Goal: Task Accomplishment & Management: Understand process/instructions

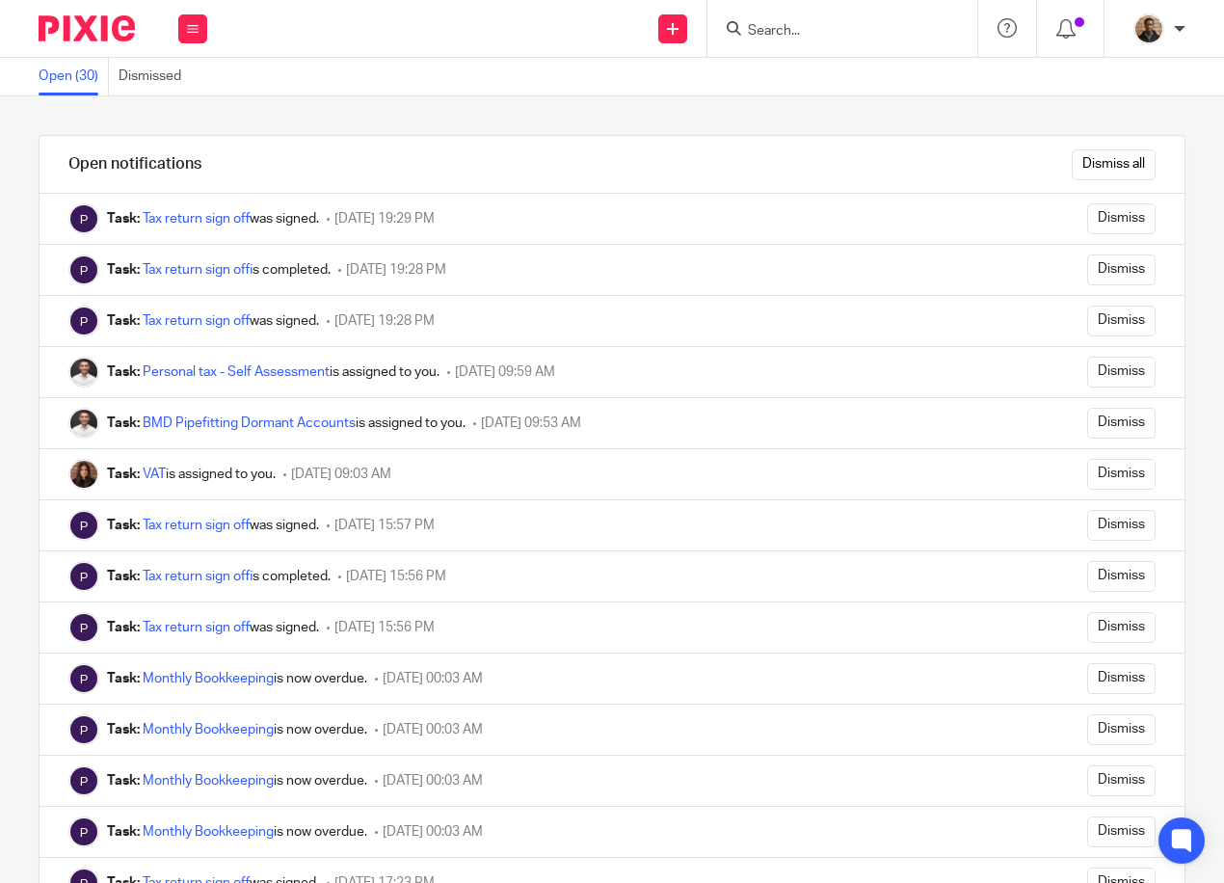
click at [197, 36] on button at bounding box center [192, 28] width 29 height 29
click at [188, 84] on link "Work" at bounding box center [182, 89] width 31 height 13
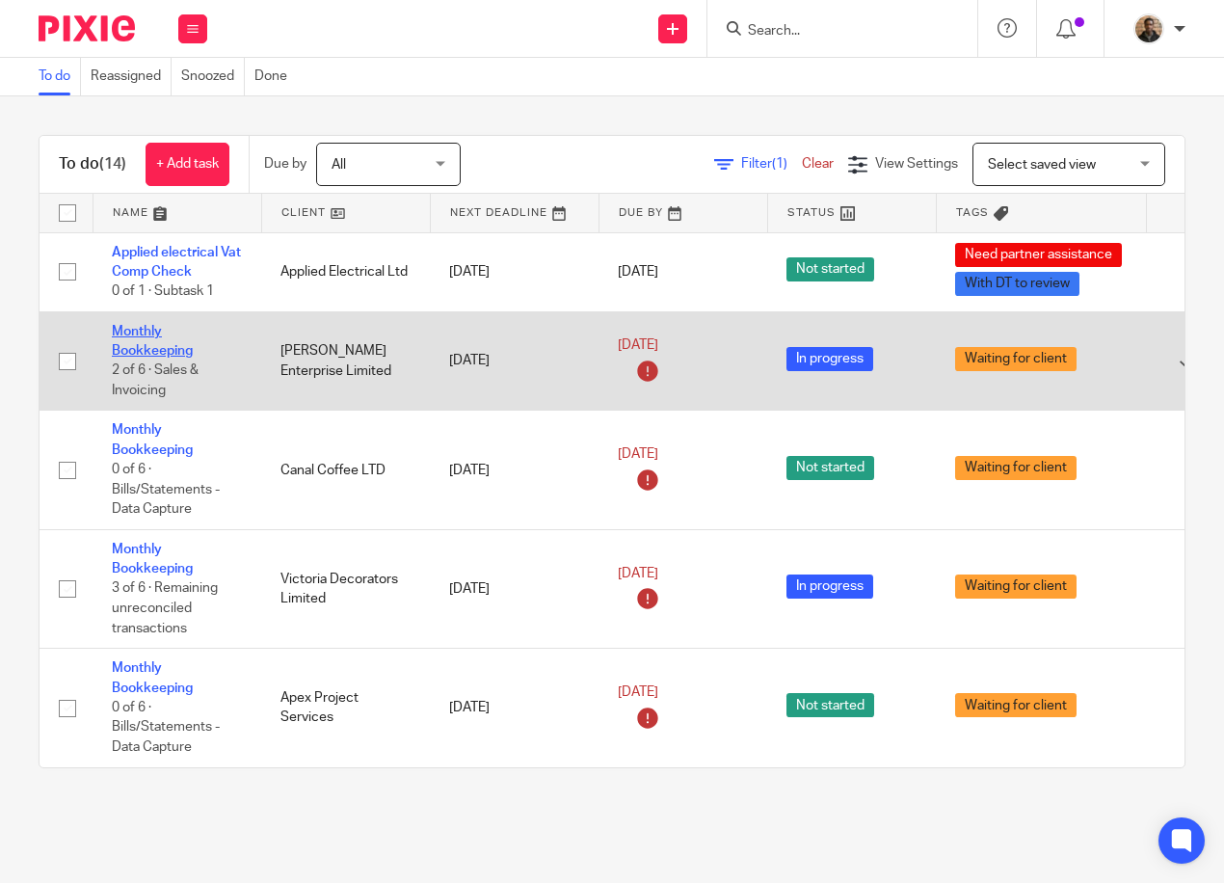
click at [153, 344] on link "Monthly Bookkeeping" at bounding box center [152, 341] width 81 height 33
